Goal: Find specific page/section: Find specific page/section

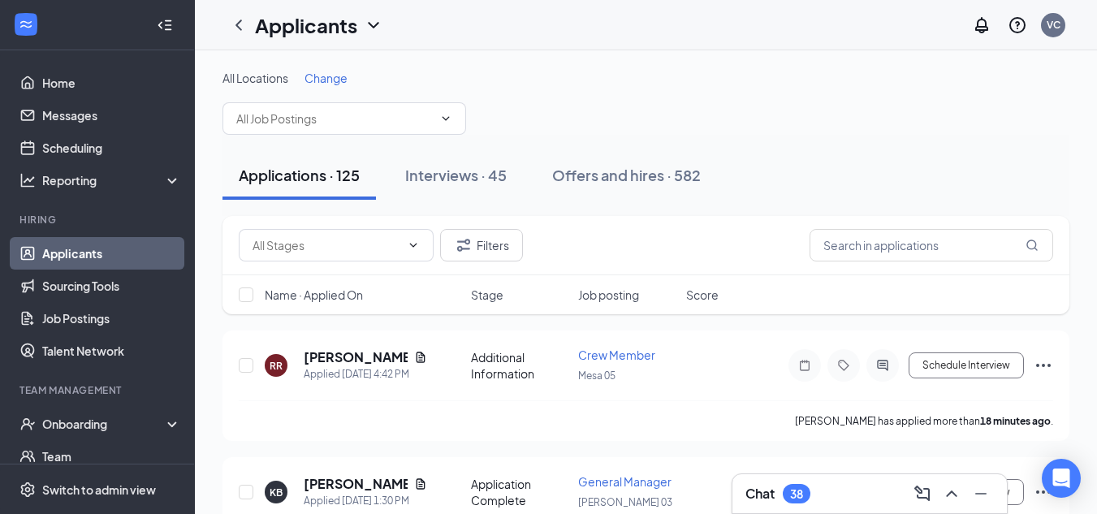
click at [79, 398] on div "Team Management" at bounding box center [98, 391] width 158 height 16
click at [81, 415] on div "Onboarding" at bounding box center [97, 424] width 195 height 32
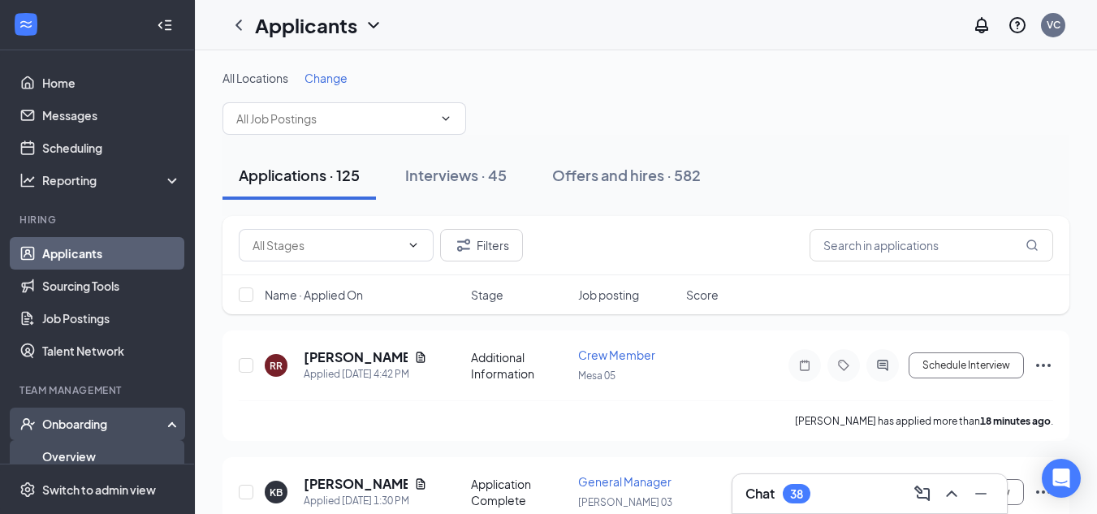
click at [84, 455] on link "Overview" at bounding box center [111, 456] width 139 height 32
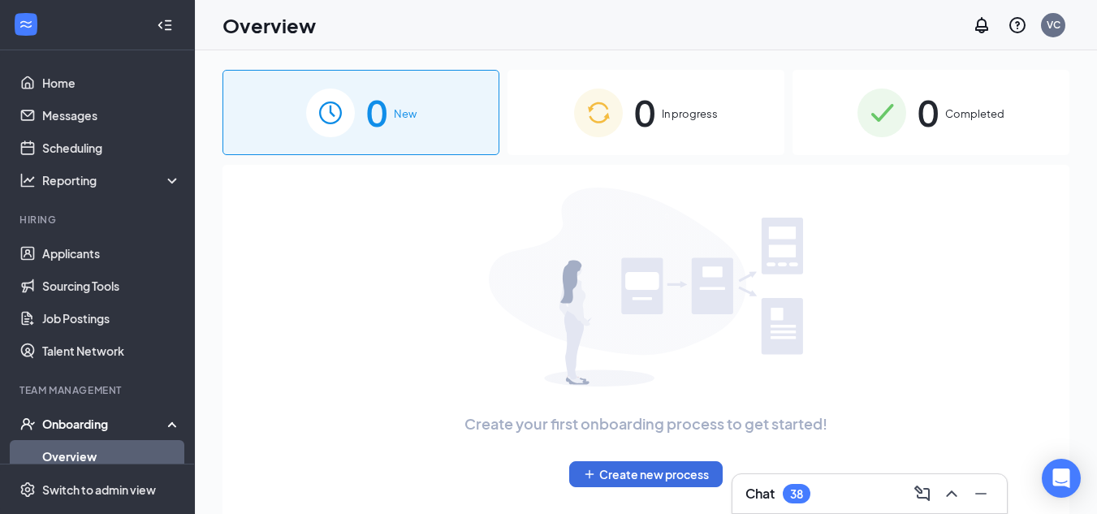
click at [970, 117] on span "Completed" at bounding box center [974, 114] width 59 height 16
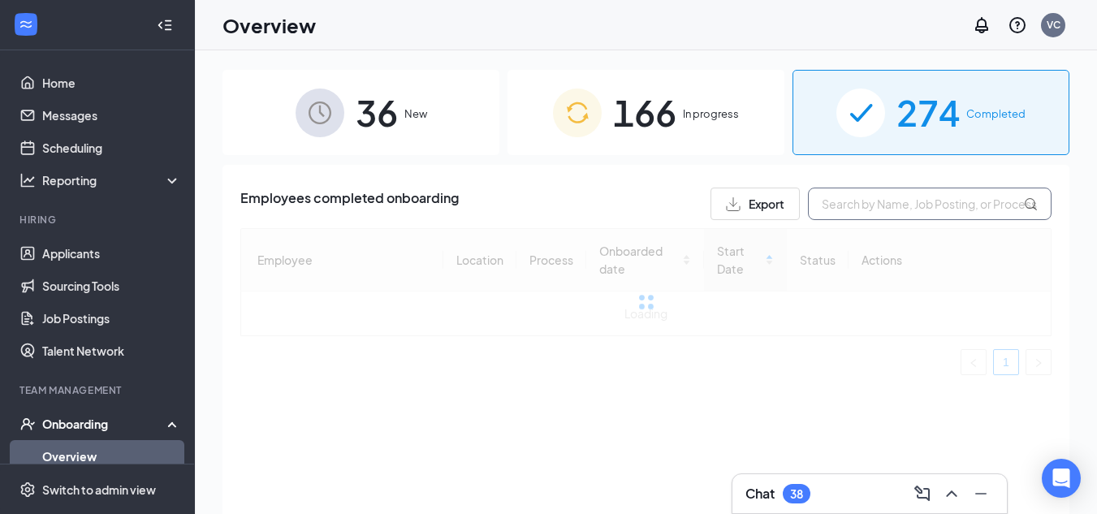
click at [892, 205] on input "text" at bounding box center [930, 204] width 244 height 32
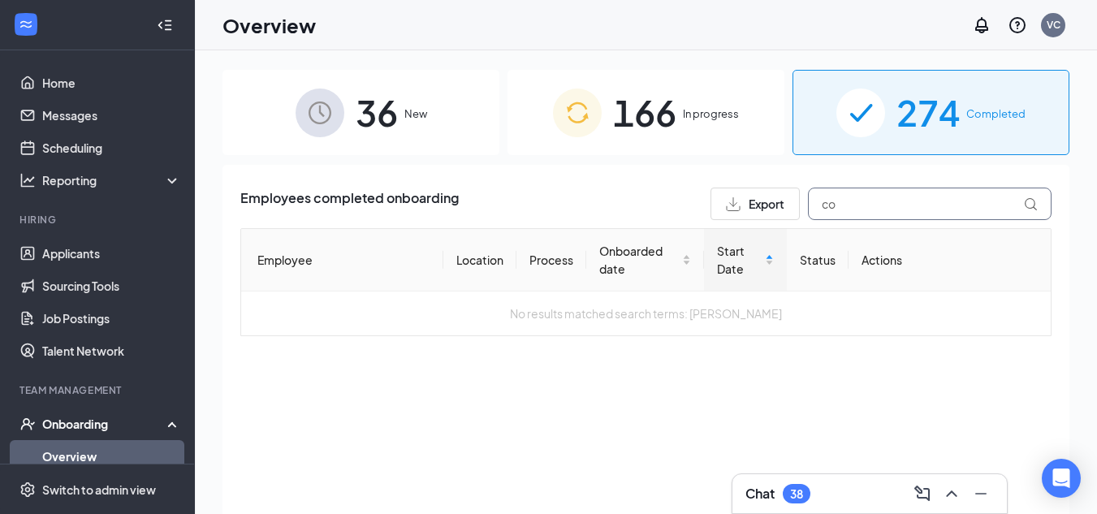
type input "c"
